Goal: Check status: Check status

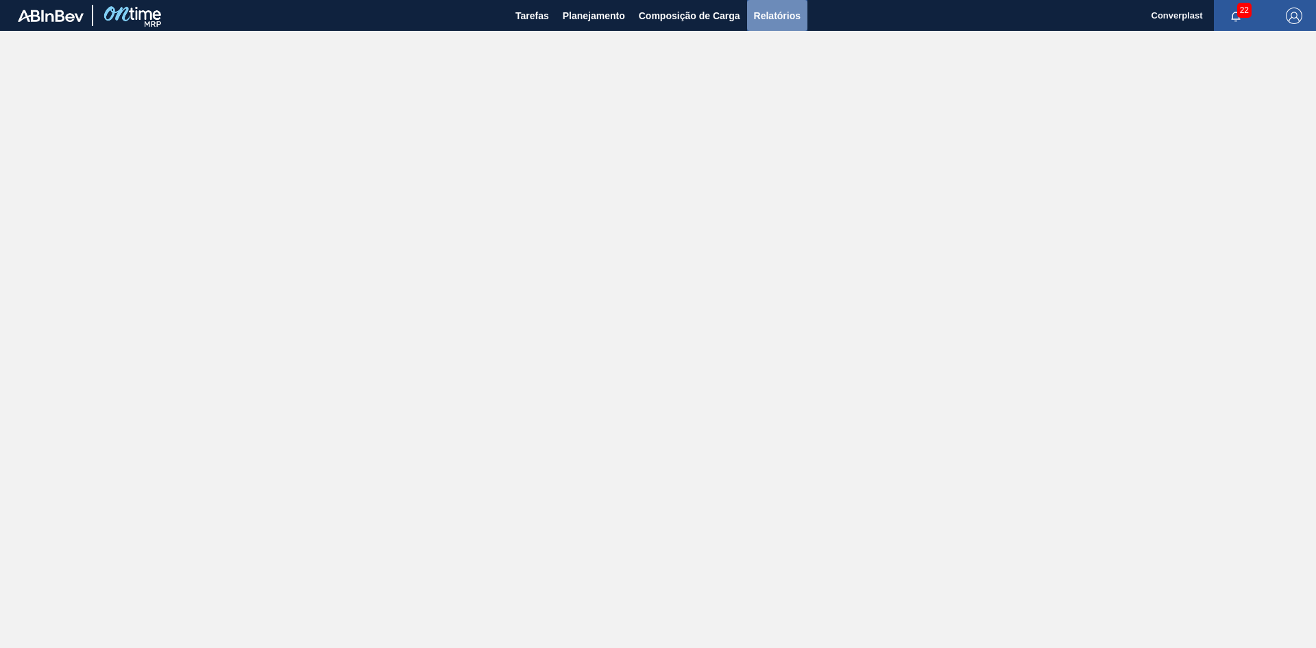
click at [802, 12] on button "Relatórios" at bounding box center [777, 15] width 60 height 31
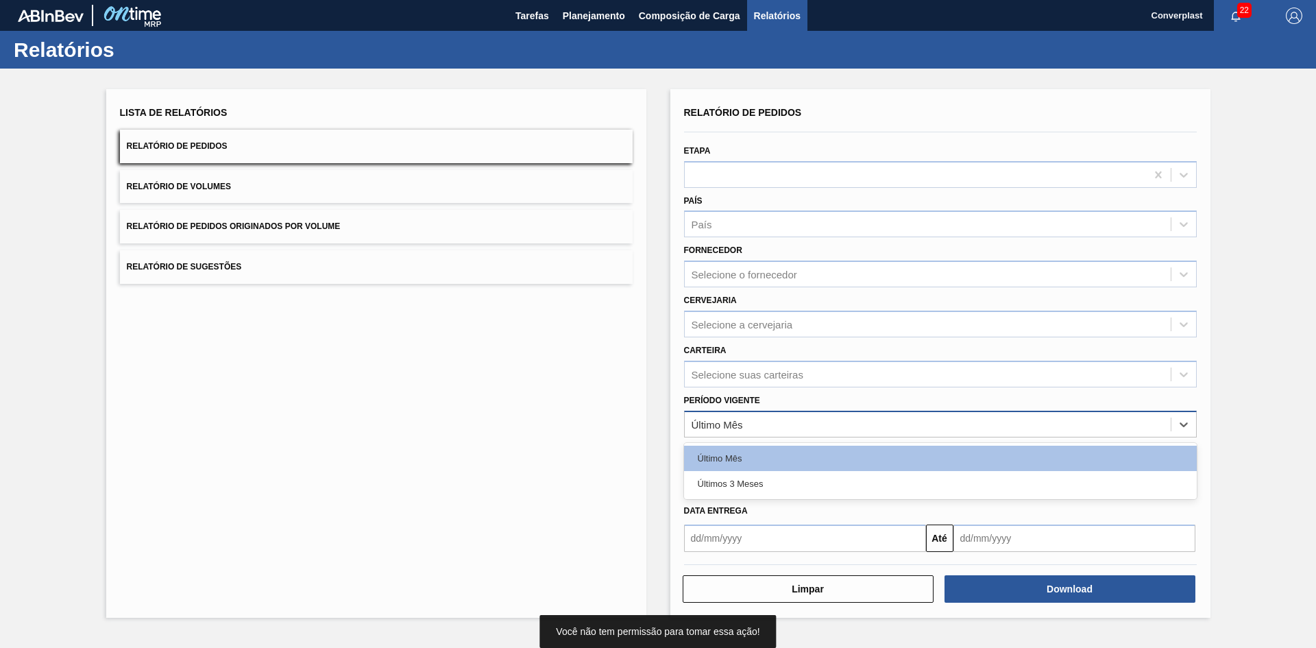
click at [756, 421] on div "Último Mês" at bounding box center [928, 424] width 486 height 20
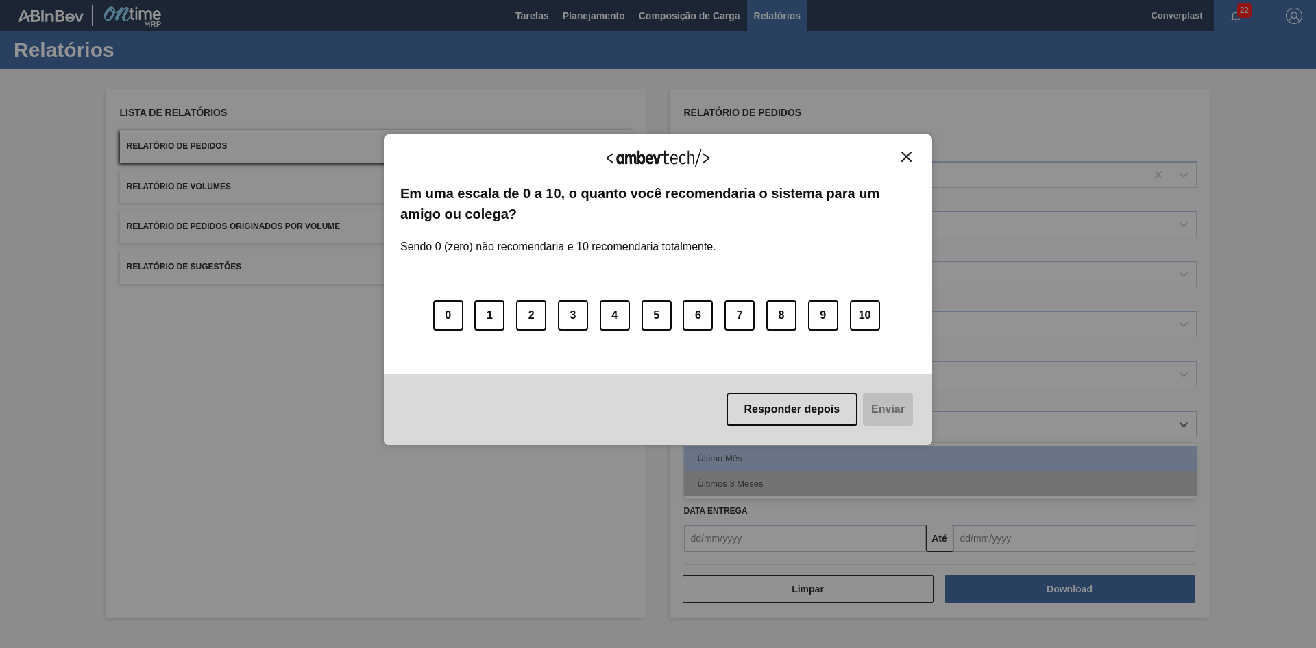
click at [768, 471] on div "Agradecemos seu feedback! Em uma escala de 0 a 10, o quanto você recomendaria o…" at bounding box center [658, 289] width 548 height 609
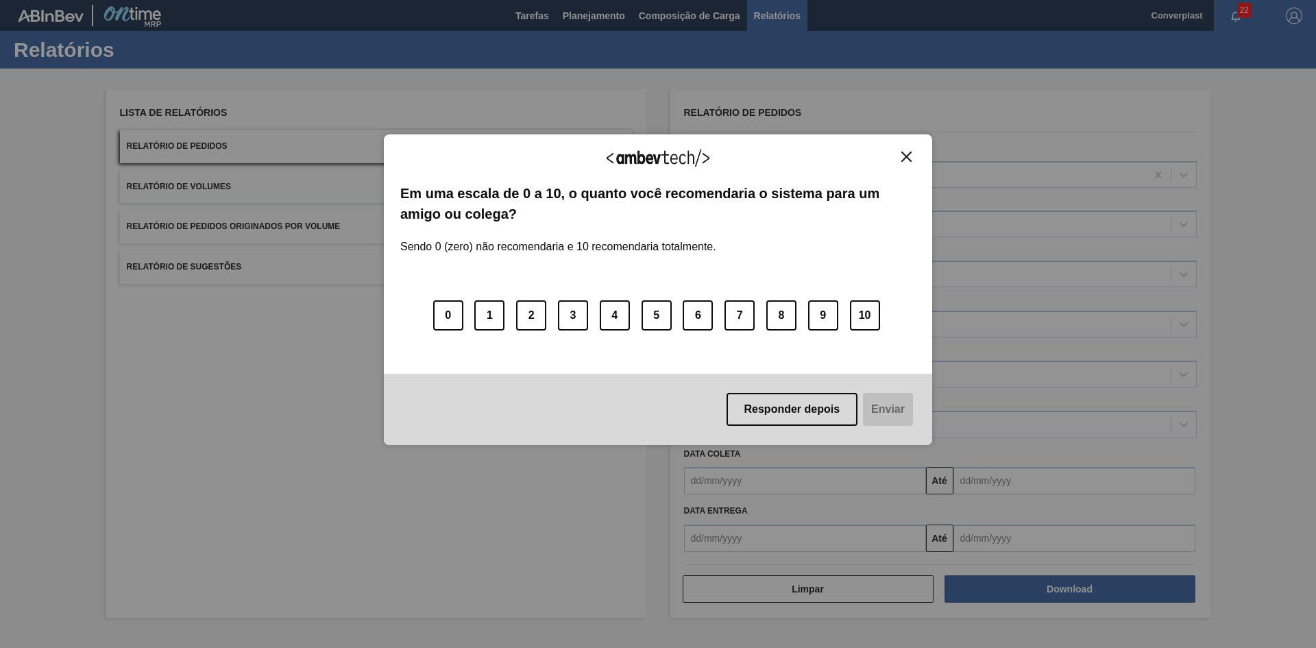
click at [907, 153] on img "Close" at bounding box center [906, 156] width 10 height 10
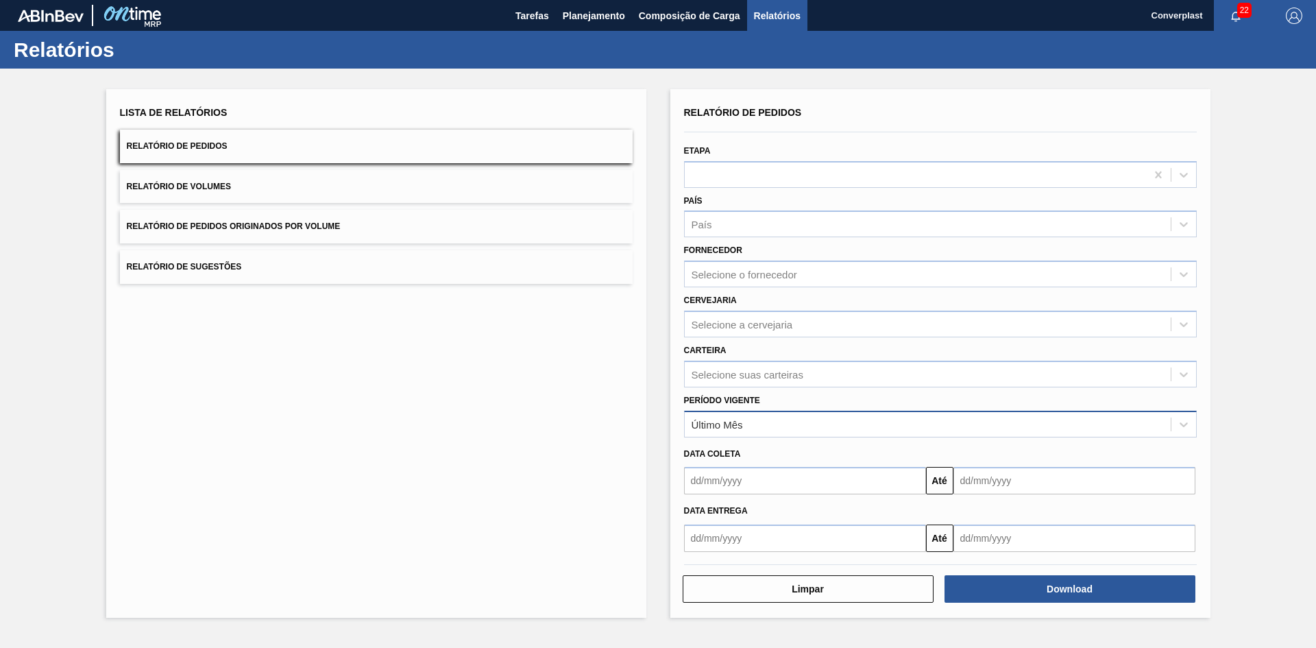
click at [745, 421] on div "Último Mês" at bounding box center [928, 424] width 486 height 20
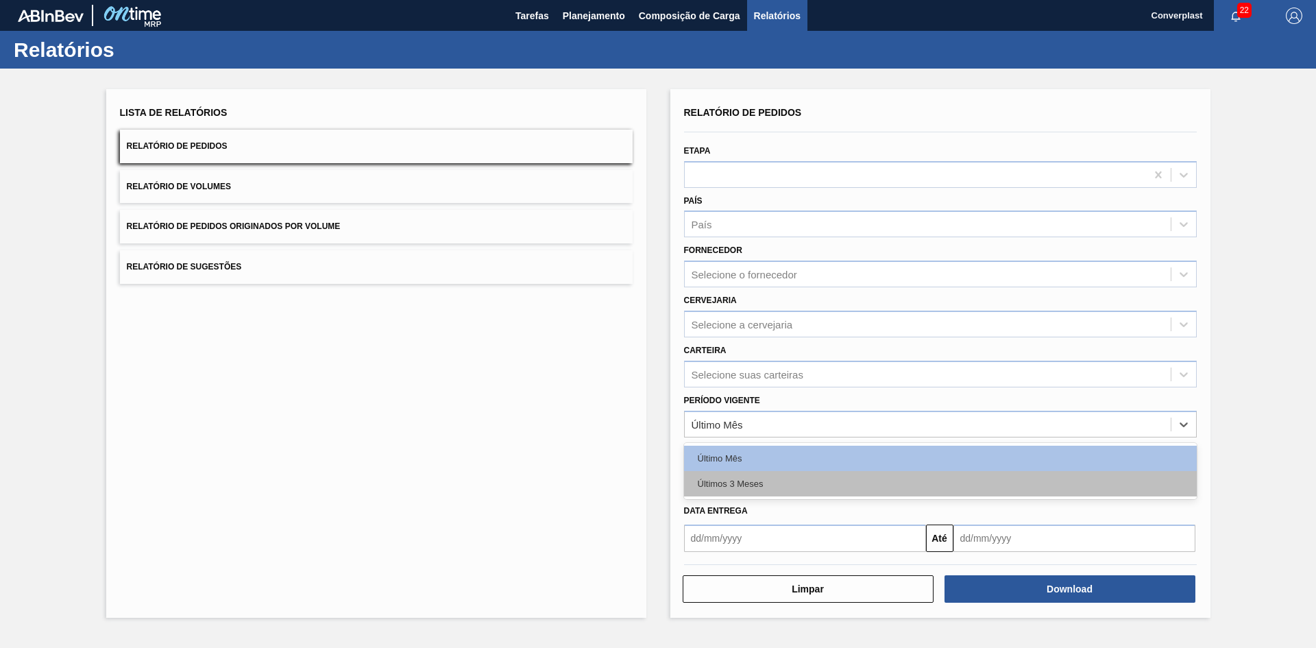
click at [759, 485] on div "Últimos 3 Meses" at bounding box center [940, 483] width 513 height 25
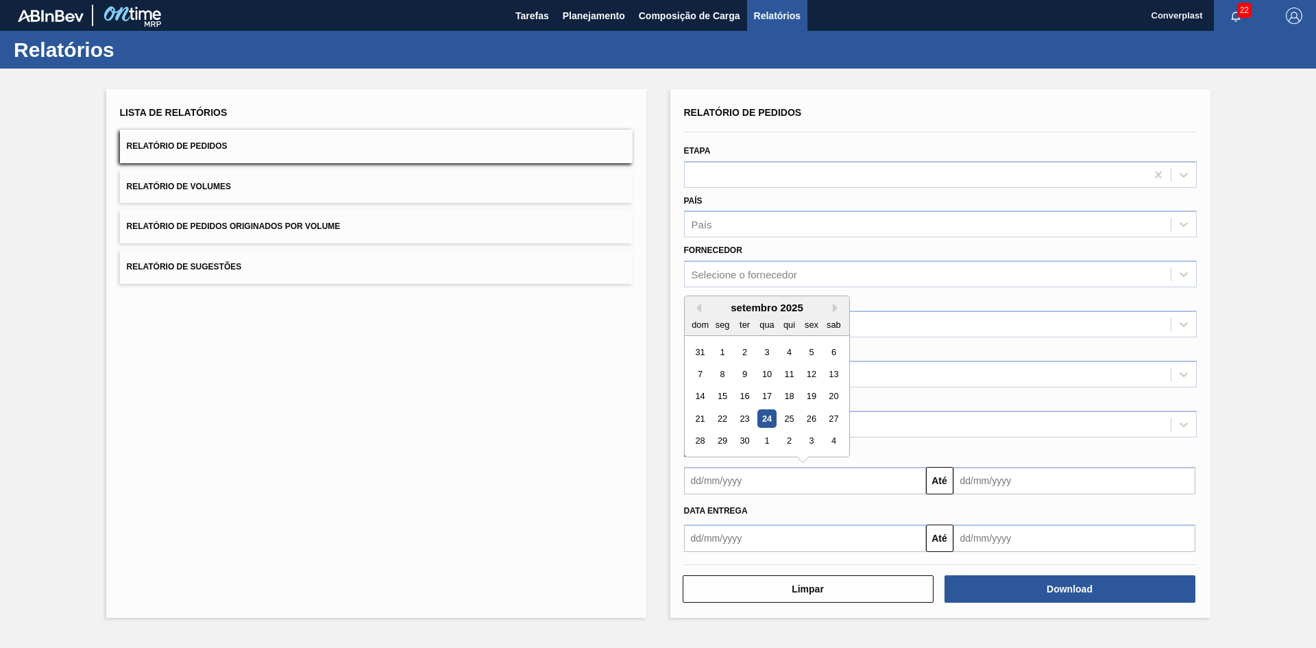
click at [761, 467] on input "text" at bounding box center [805, 480] width 242 height 27
click at [697, 306] on button "Previous Month" at bounding box center [696, 308] width 10 height 10
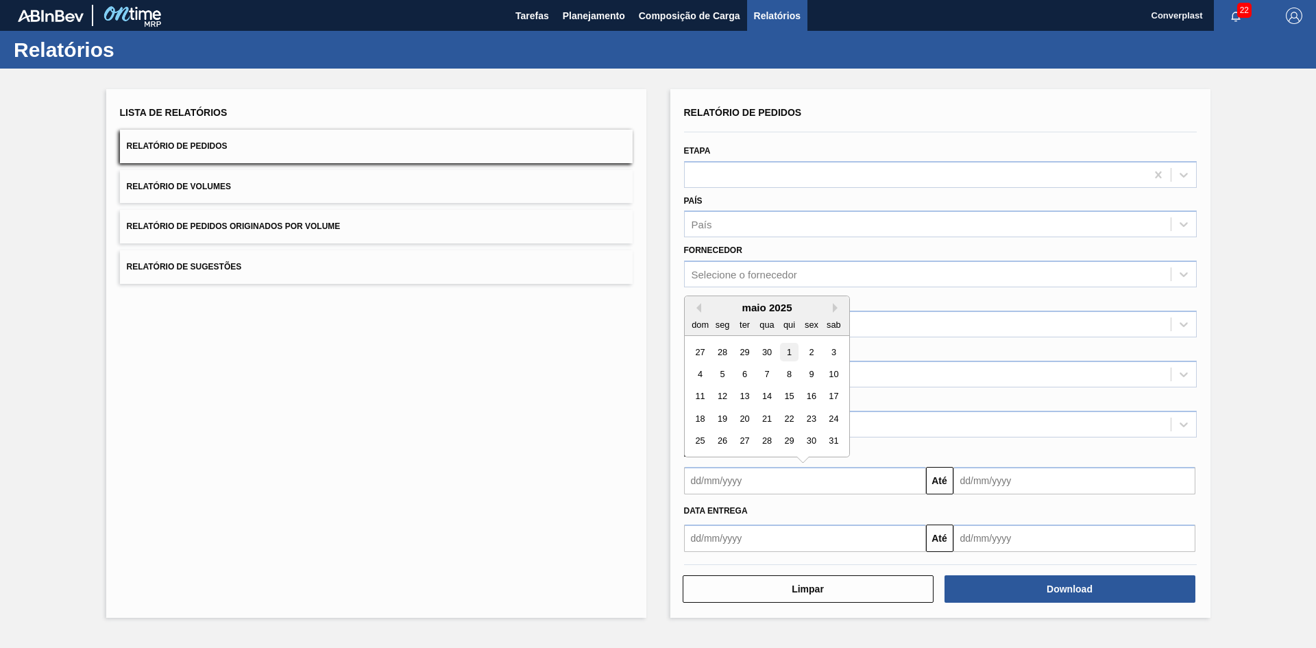
click at [790, 356] on div "1" at bounding box center [788, 352] width 19 height 19
type input "[DATE]"
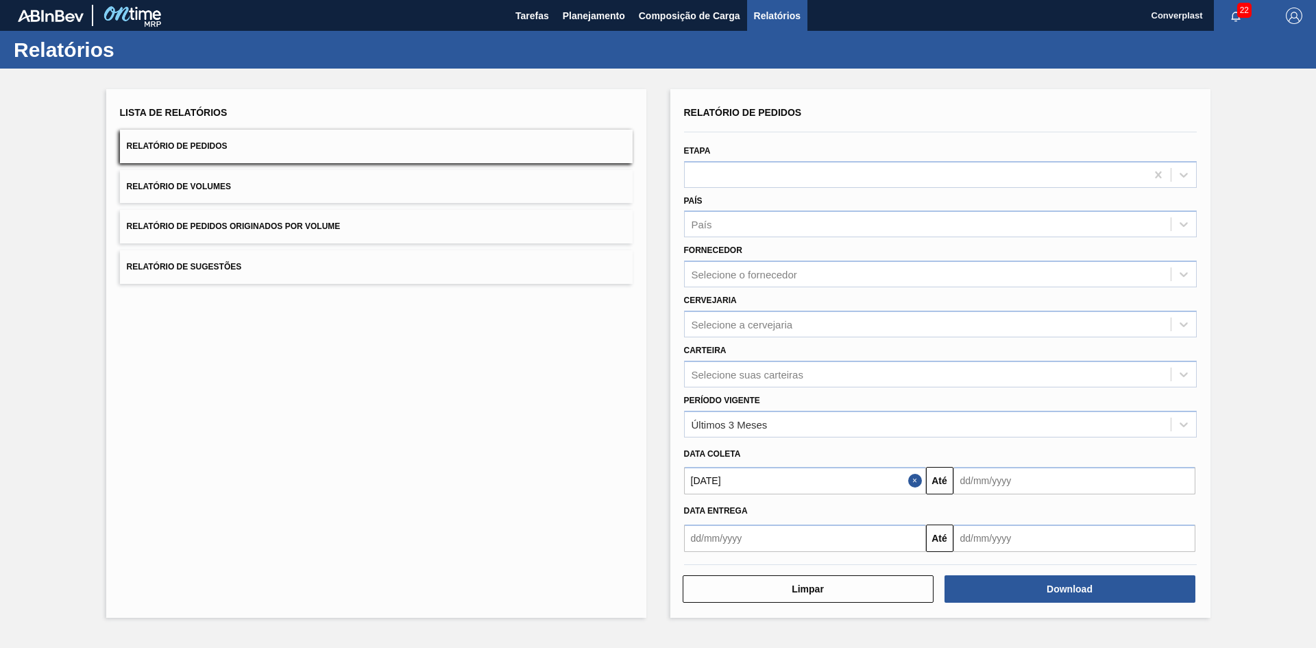
click at [992, 480] on input "text" at bounding box center [1074, 480] width 242 height 27
click at [1106, 307] on button "Next Month" at bounding box center [1107, 308] width 10 height 10
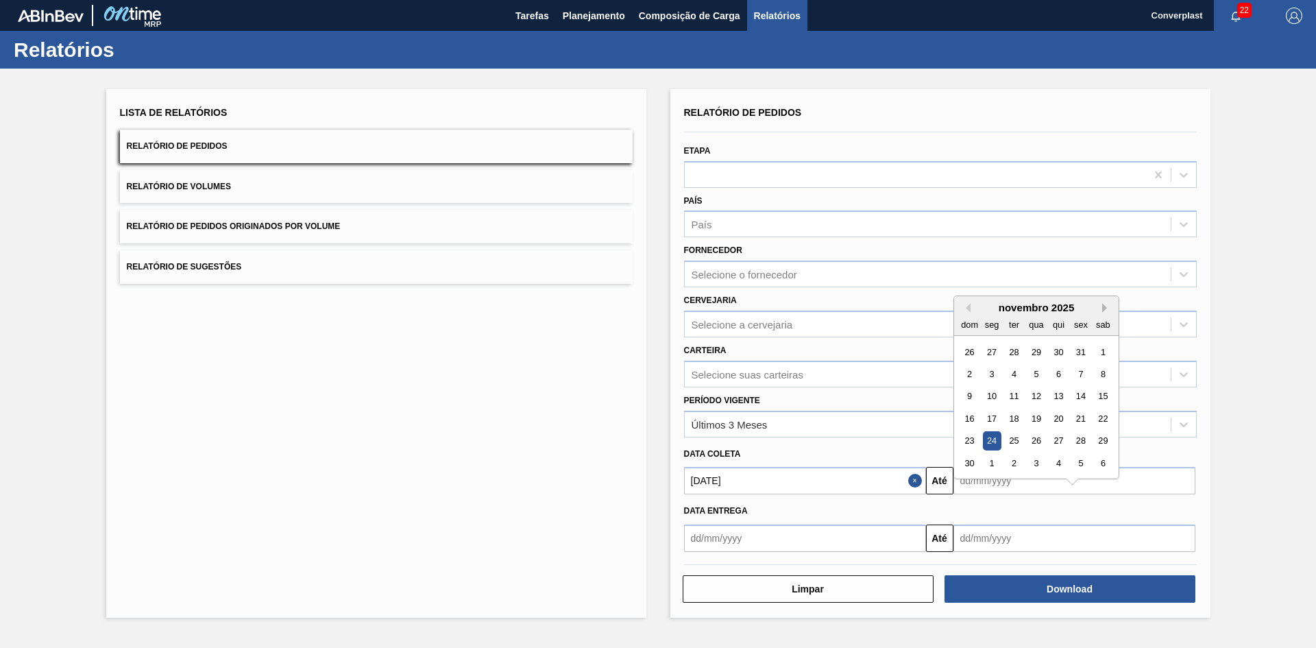
click at [1104, 307] on button "Next Month" at bounding box center [1107, 308] width 10 height 10
click at [1100, 443] on div "31" at bounding box center [1102, 441] width 19 height 19
type input "[DATE]"
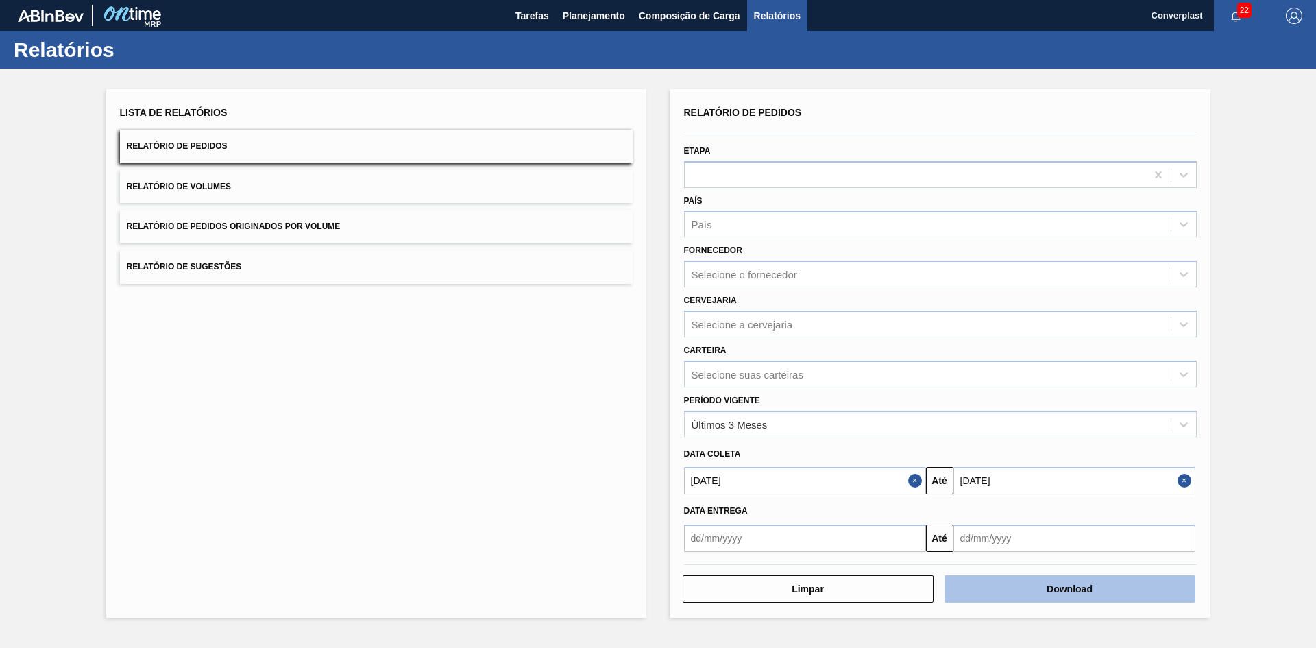
click at [1063, 594] on button "Download" at bounding box center [1069, 588] width 251 height 27
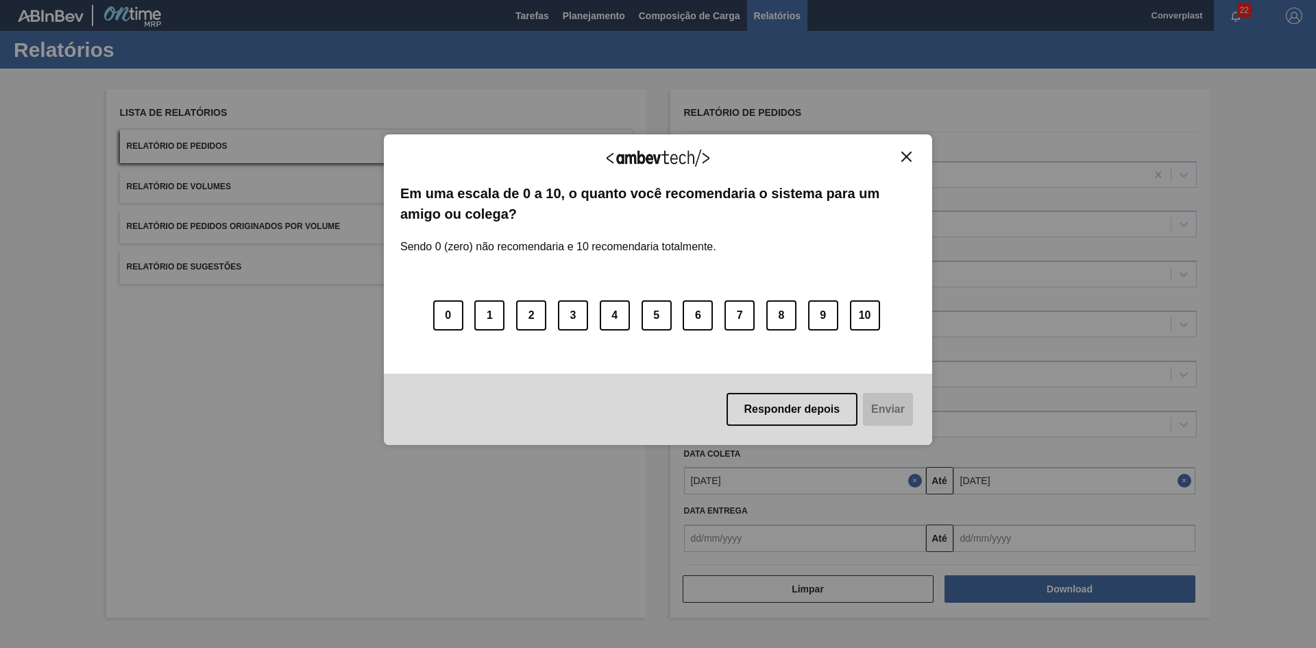
click at [909, 164] on div "Agradecemos seu feedback!" at bounding box center [657, 167] width 515 height 32
click at [907, 159] on img "Close" at bounding box center [906, 156] width 10 height 10
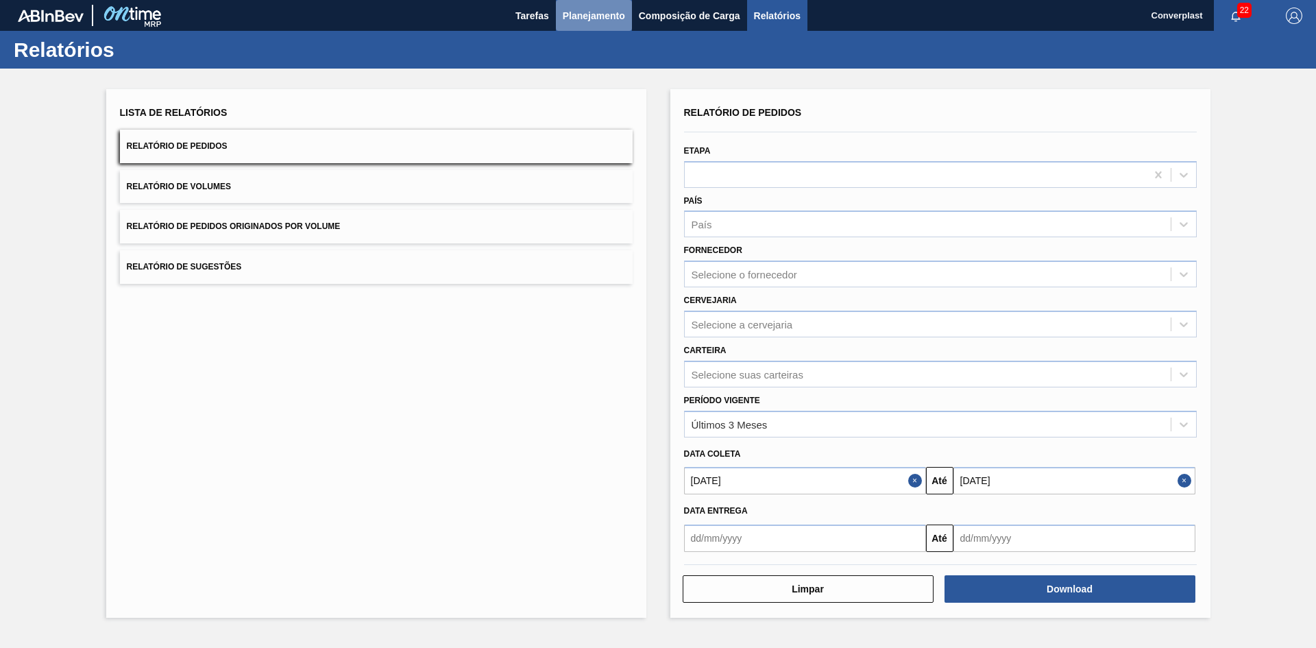
click at [589, 15] on span "Planejamento" at bounding box center [594, 16] width 62 height 16
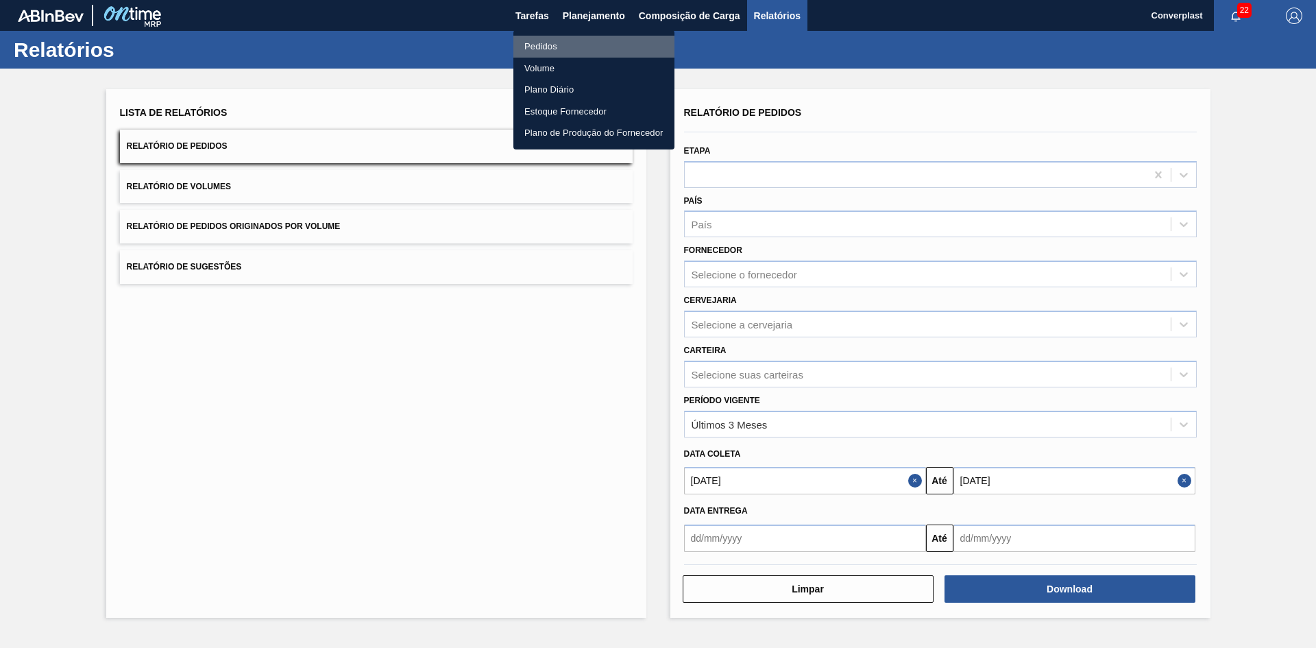
click at [558, 52] on li "Pedidos" at bounding box center [593, 47] width 161 height 22
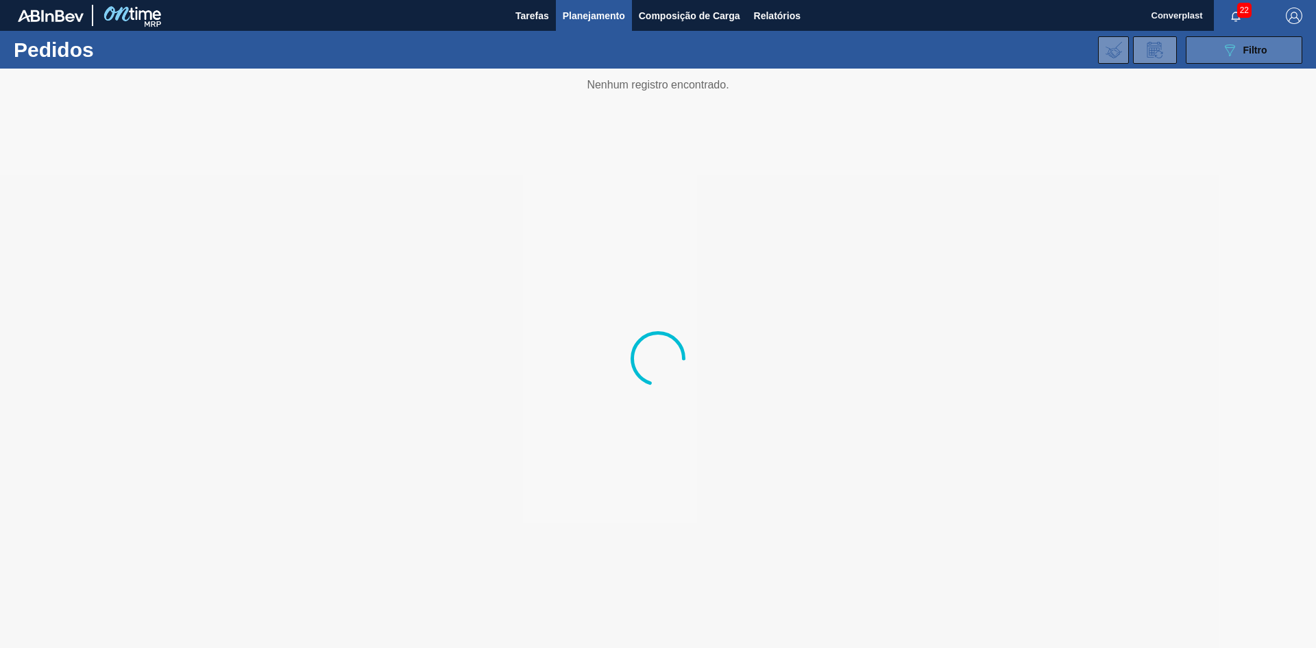
click at [1231, 59] on button "089F7B8B-B2A5-4AFE-B5C0-19BA573D28AC Filtro" at bounding box center [1243, 49] width 116 height 27
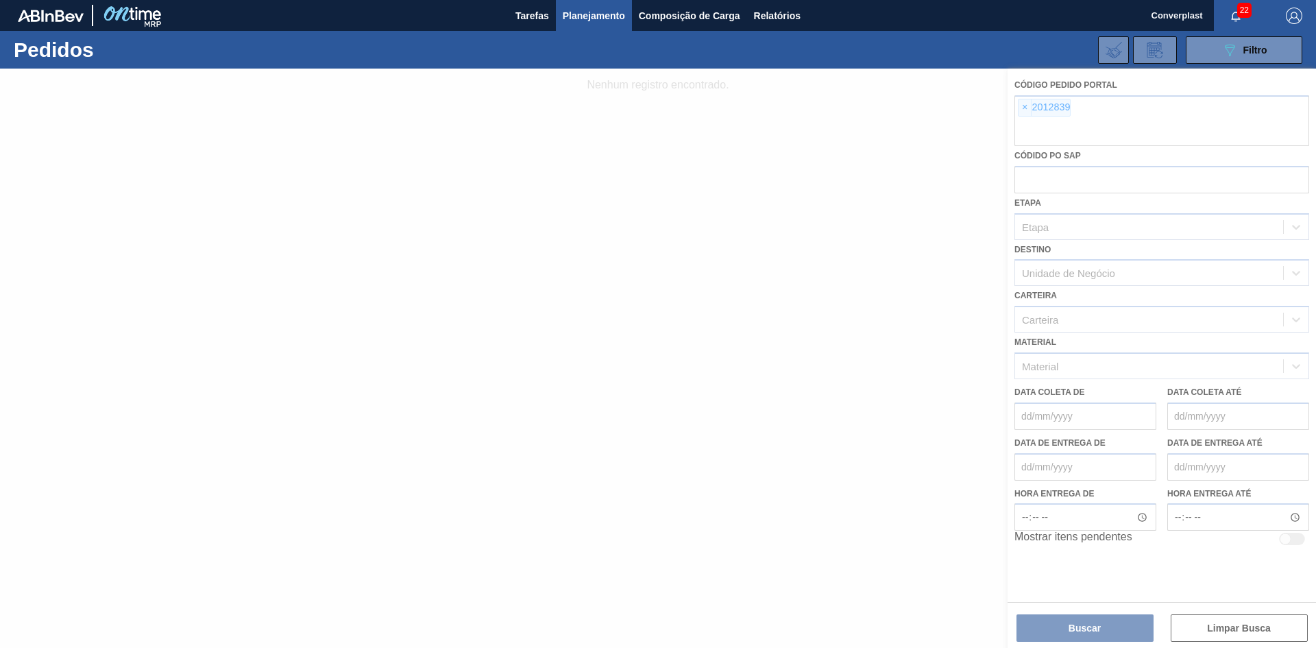
click at [1031, 110] on div at bounding box center [658, 358] width 1316 height 579
click at [1026, 108] on div at bounding box center [658, 358] width 1316 height 579
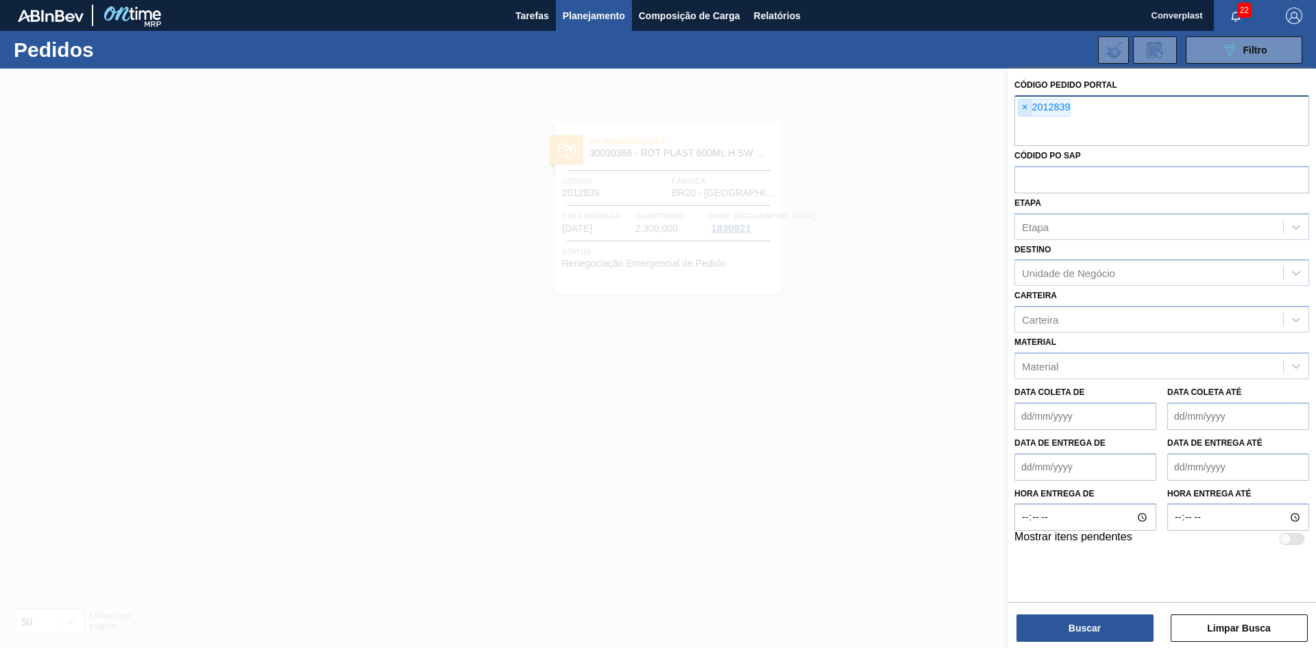
click at [1024, 108] on span "×" at bounding box center [1024, 107] width 13 height 16
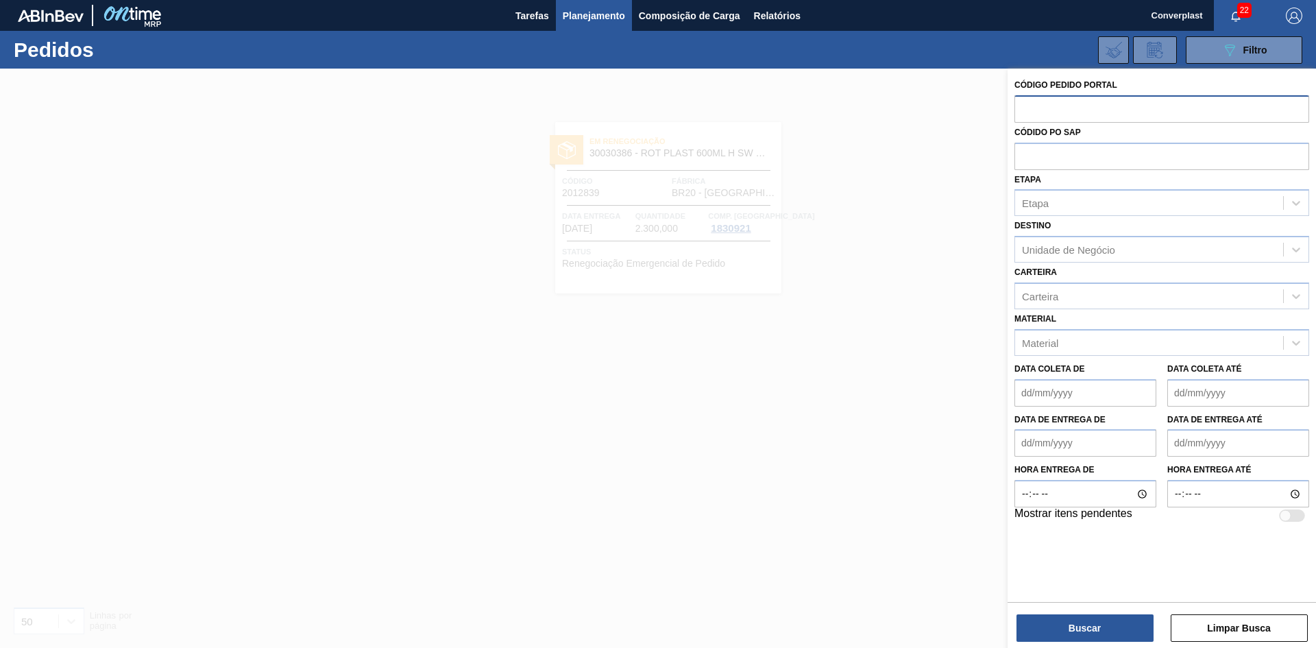
paste input "2032185"
type input "2032185"
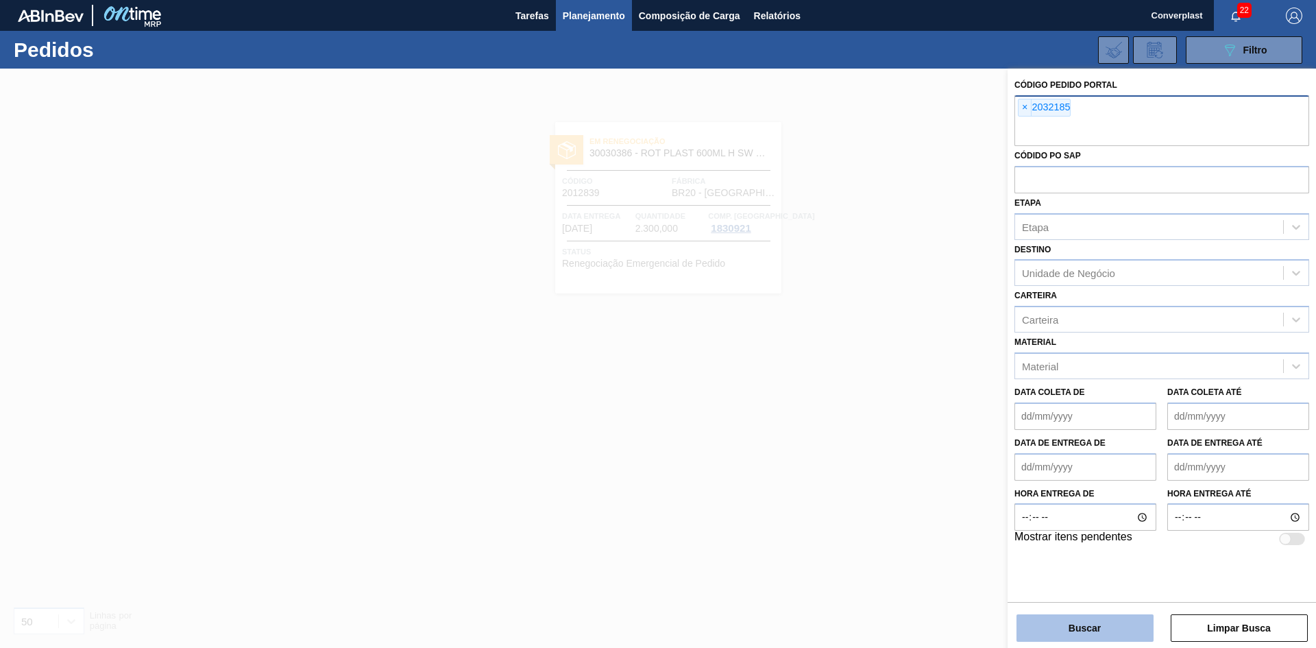
click at [1109, 627] on button "Buscar" at bounding box center [1084, 627] width 137 height 27
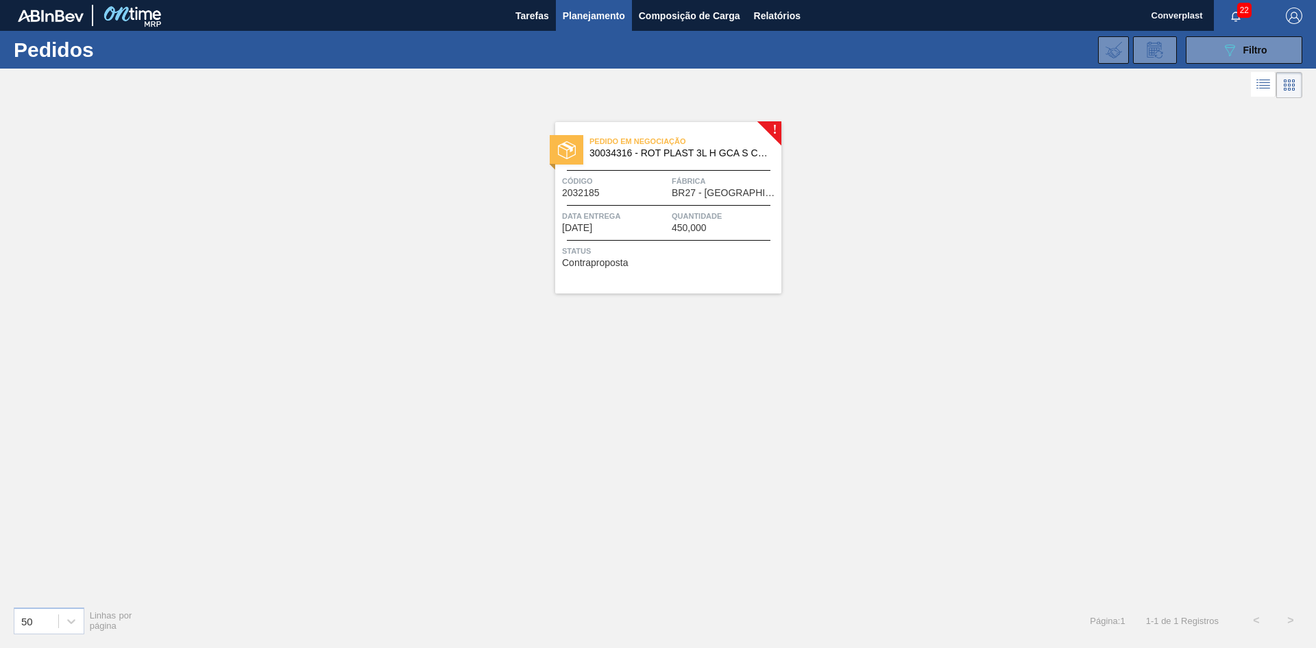
click at [725, 284] on div "Pedido em Negociação 30034316 - ROT PLAST 3L H GCA S CL NIV25 Código 2032185 Fá…" at bounding box center [668, 207] width 226 height 171
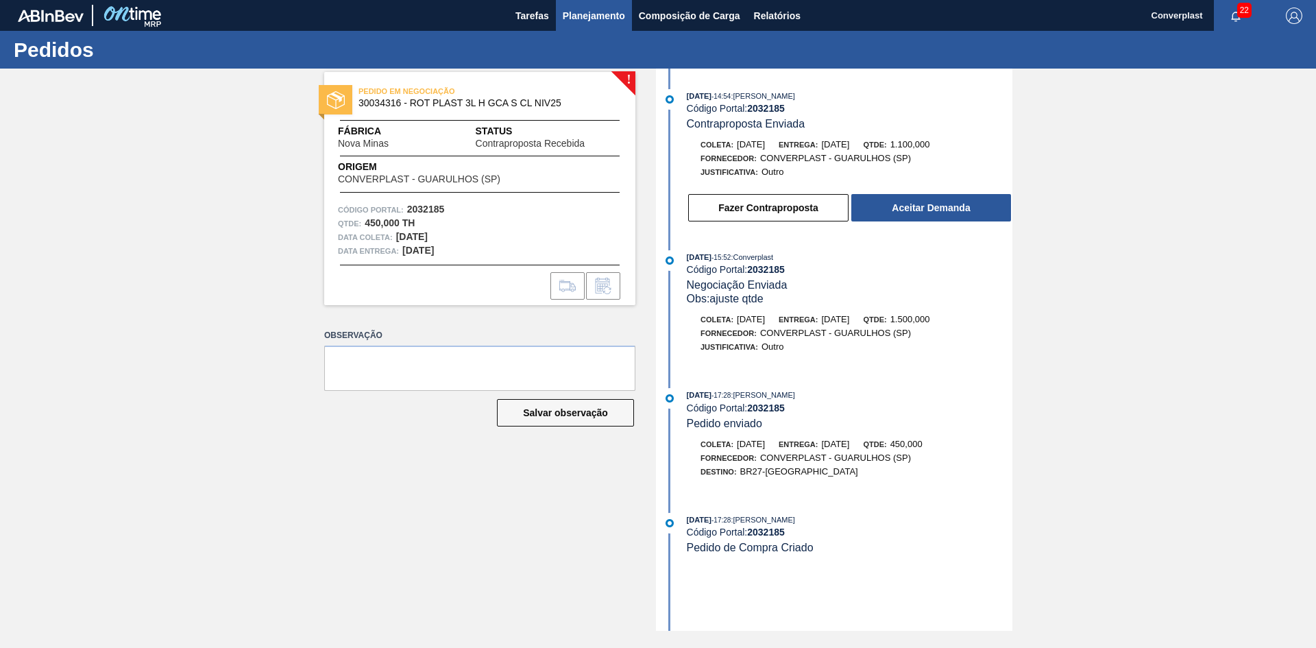
click at [582, 5] on button "Planejamento" at bounding box center [594, 15] width 76 height 31
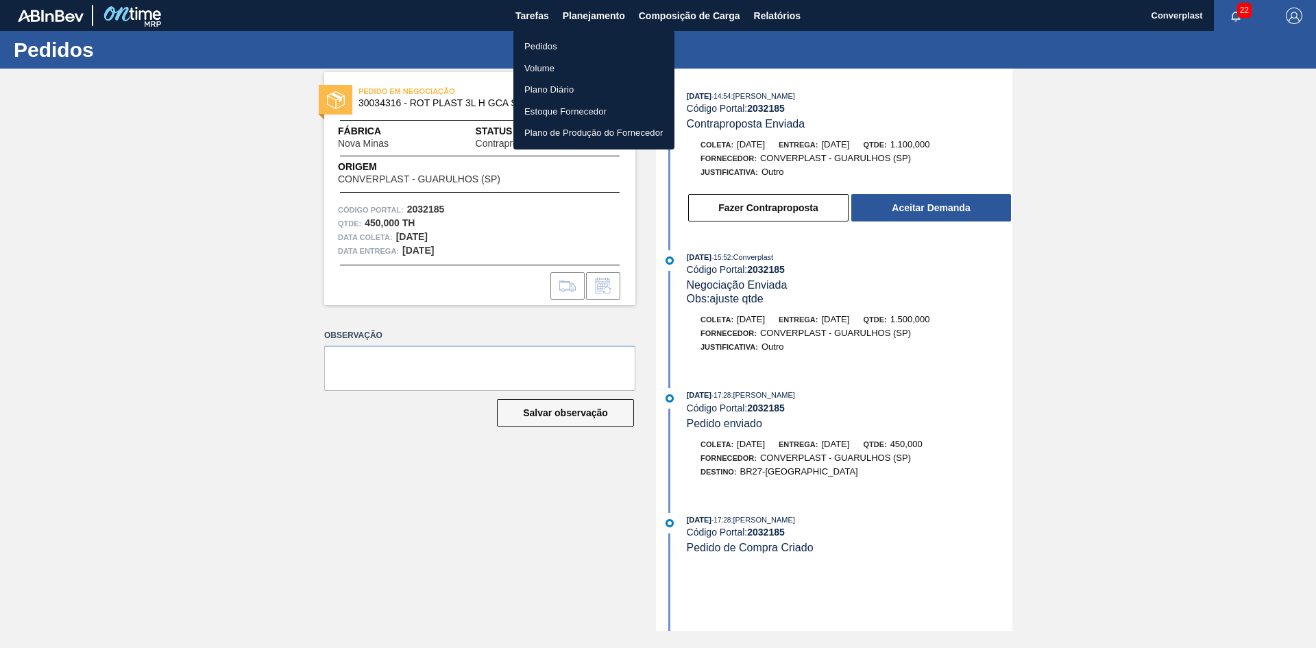
click at [552, 40] on li "Pedidos" at bounding box center [593, 47] width 161 height 22
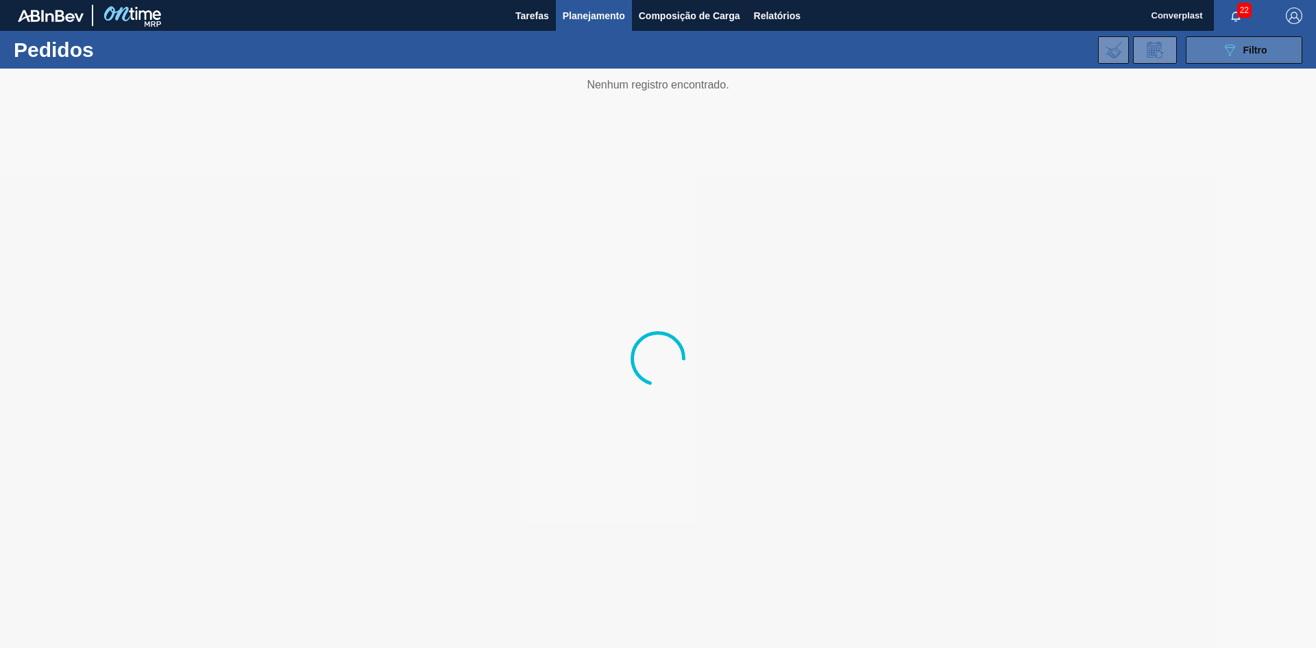
click at [1231, 48] on icon "089F7B8B-B2A5-4AFE-B5C0-19BA573D28AC" at bounding box center [1229, 50] width 16 height 16
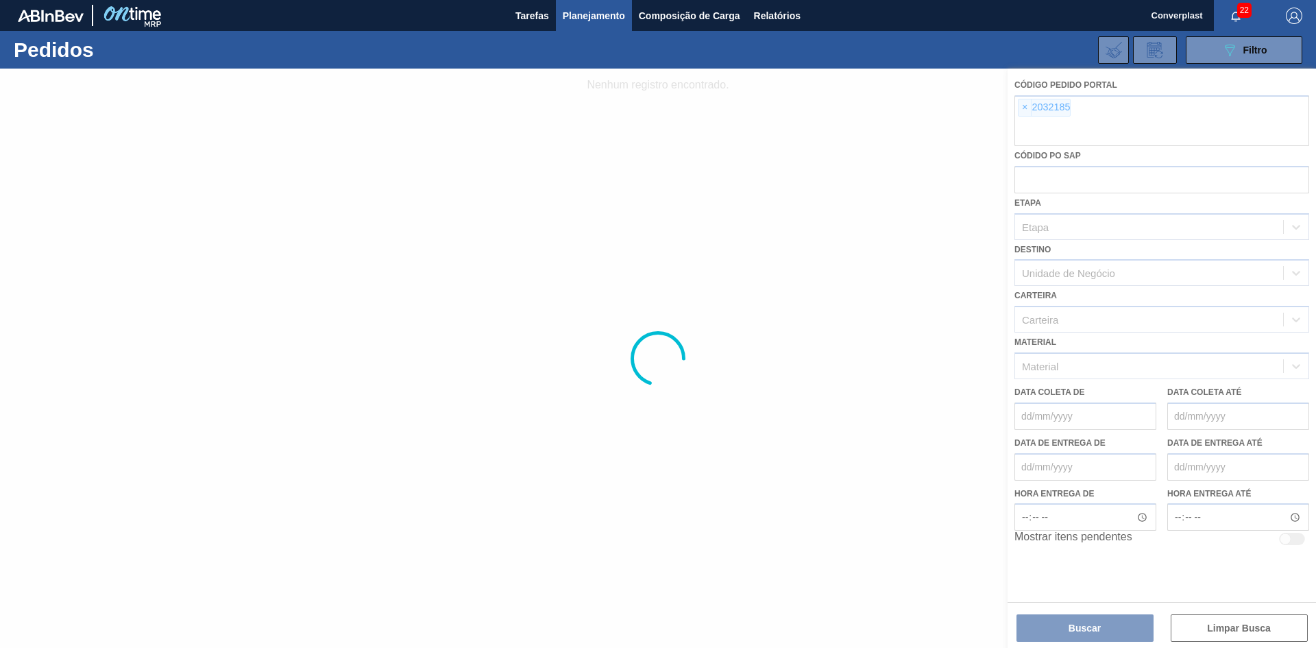
click at [1022, 107] on div at bounding box center [658, 358] width 1316 height 579
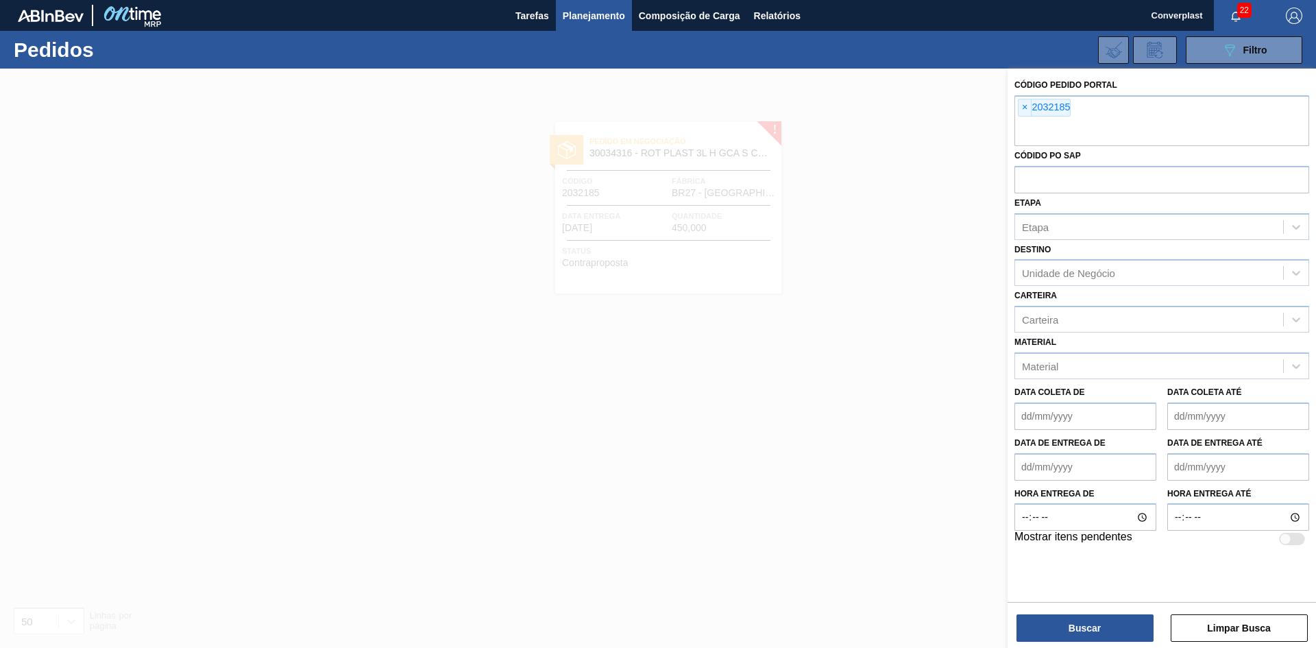
click at [1025, 108] on span "×" at bounding box center [1024, 107] width 13 height 16
paste input "2031748"
type input "2031748"
click at [1098, 630] on button "Buscar" at bounding box center [1084, 627] width 137 height 27
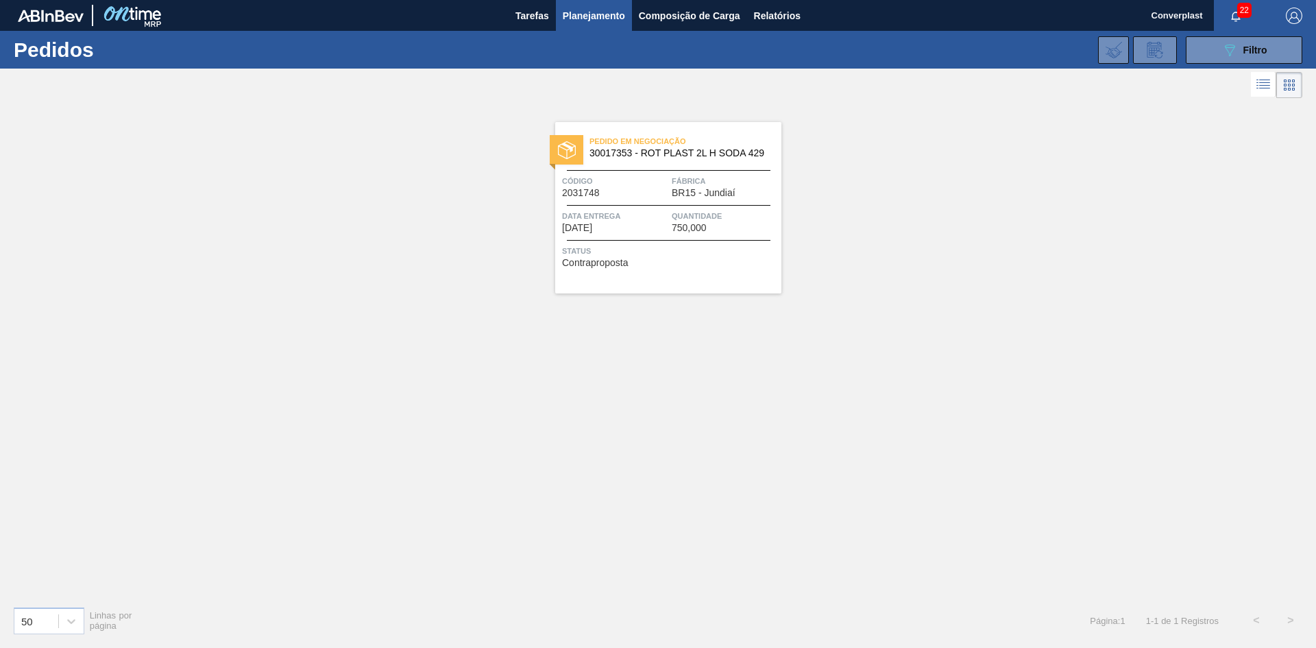
click at [715, 251] on span "Status" at bounding box center [670, 251] width 216 height 14
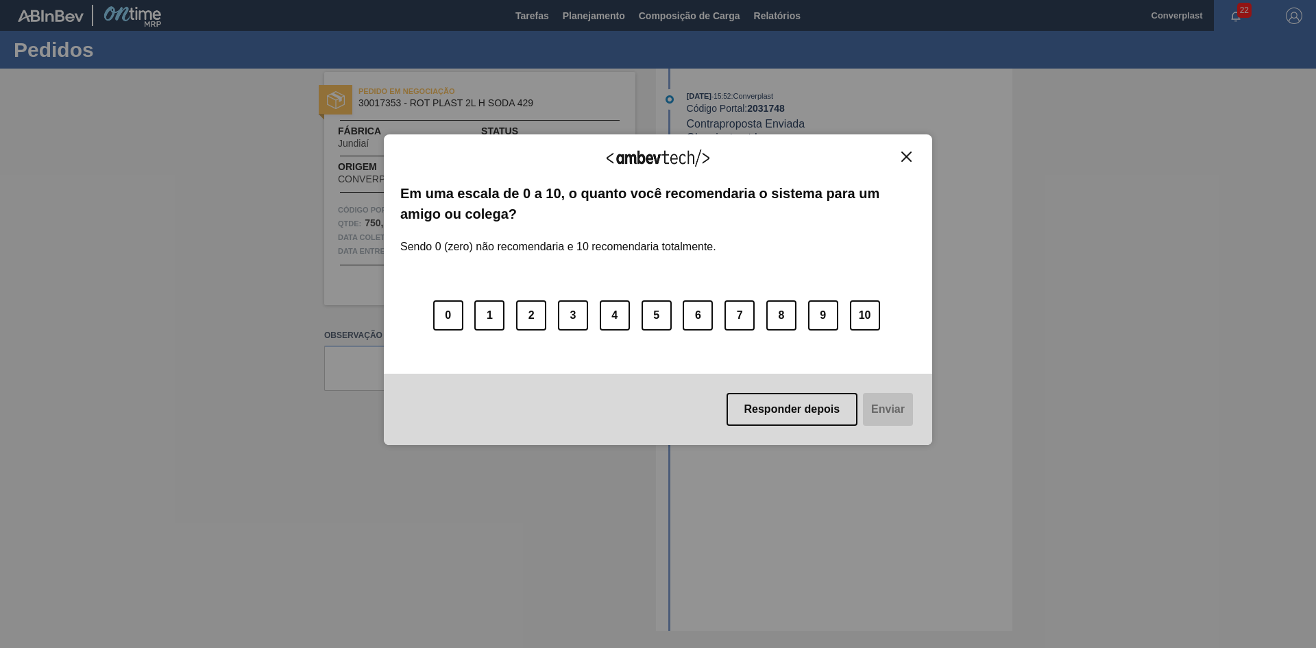
click at [909, 150] on div "Agradecemos seu feedback! Em uma escala de 0 a 10, o quanto você recomendaria o…" at bounding box center [658, 289] width 548 height 311
click at [900, 156] on button "Close" at bounding box center [906, 157] width 19 height 12
